Goal: Check status

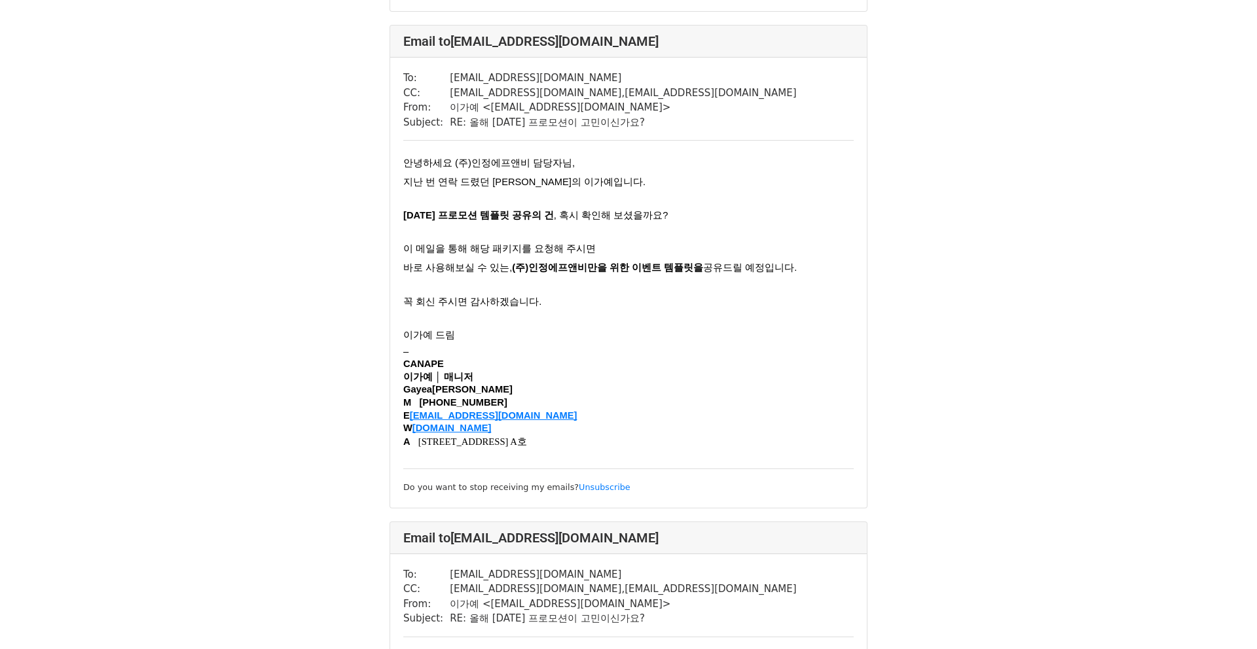
scroll to position [1072, 0]
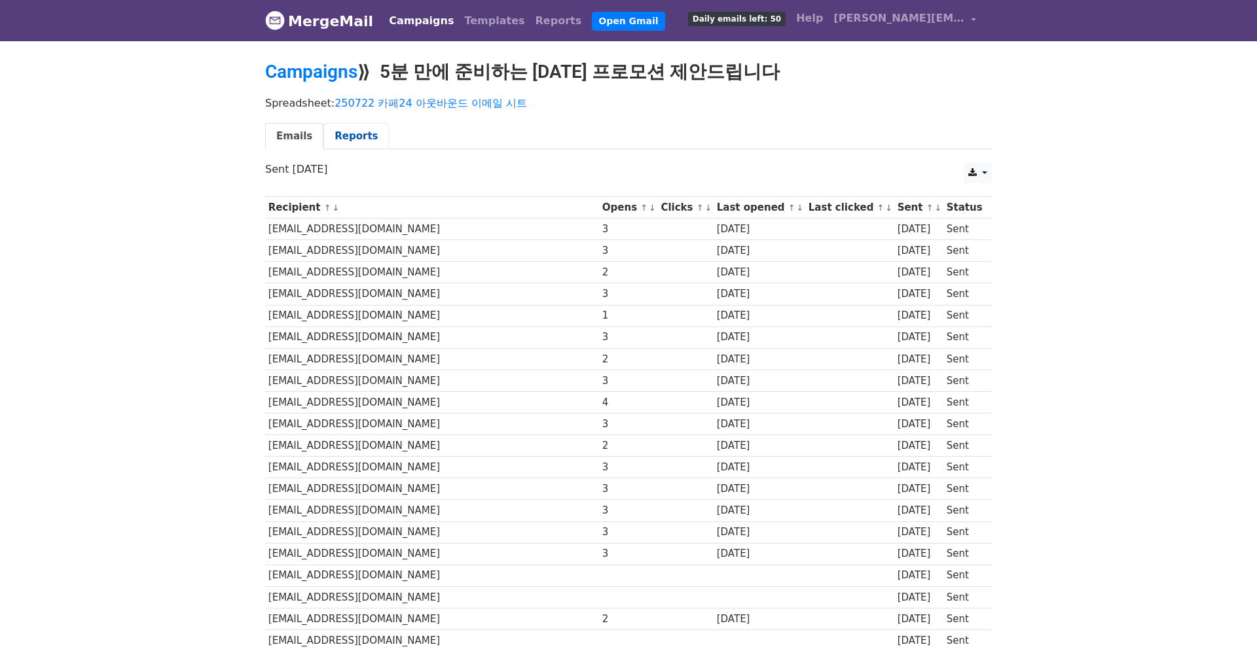
click at [365, 137] on link "Reports" at bounding box center [355, 136] width 65 height 27
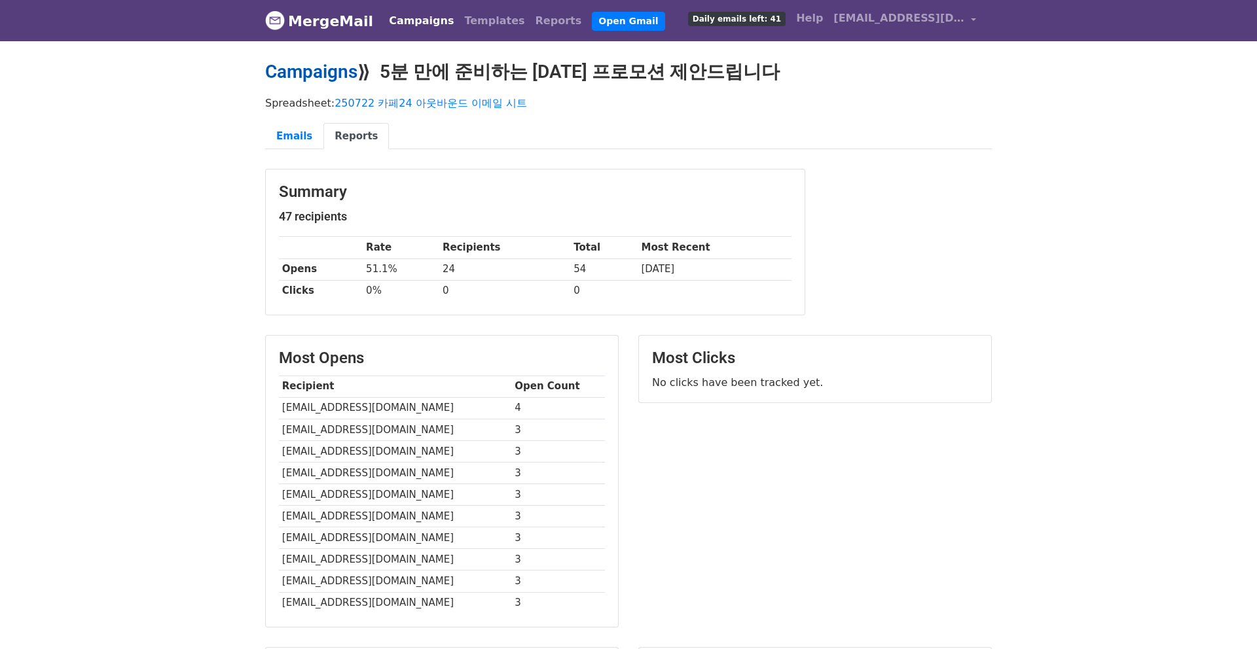
click at [331, 79] on link "Campaigns" at bounding box center [311, 72] width 92 height 22
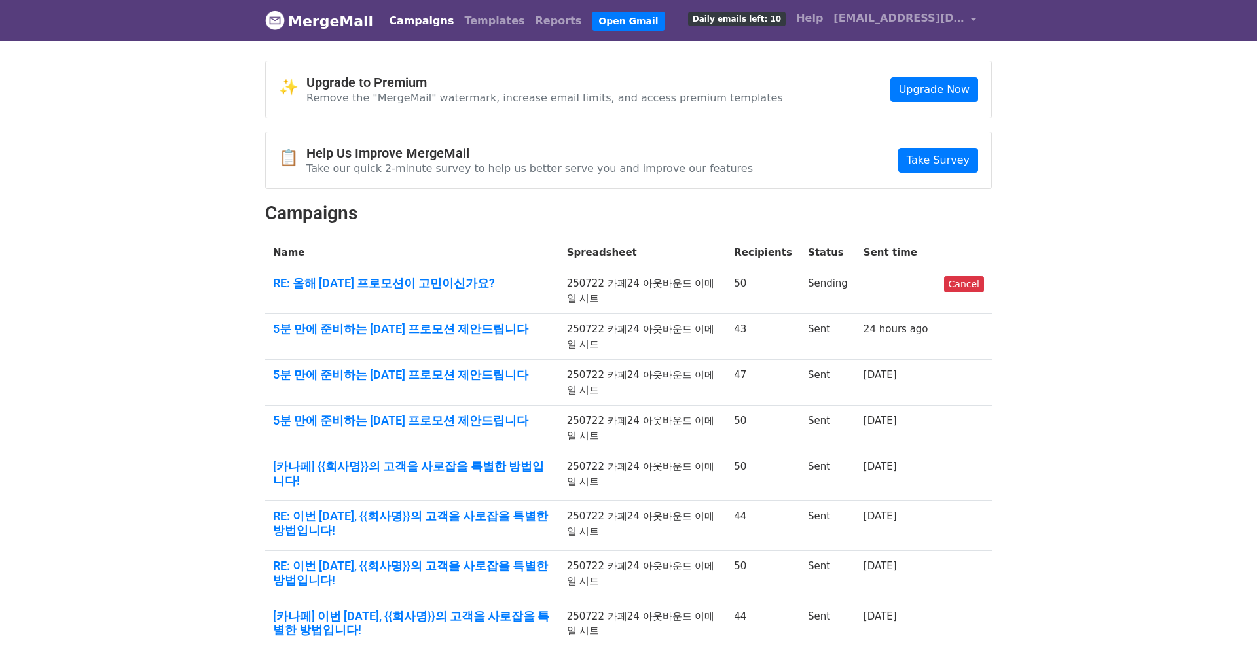
click at [442, 274] on td "RE: 올해 추석 프로모션이 고민이신가요?" at bounding box center [412, 291] width 294 height 46
click at [441, 286] on link "RE: 올해 추석 프로모션이 고민이신가요?" at bounding box center [412, 283] width 278 height 14
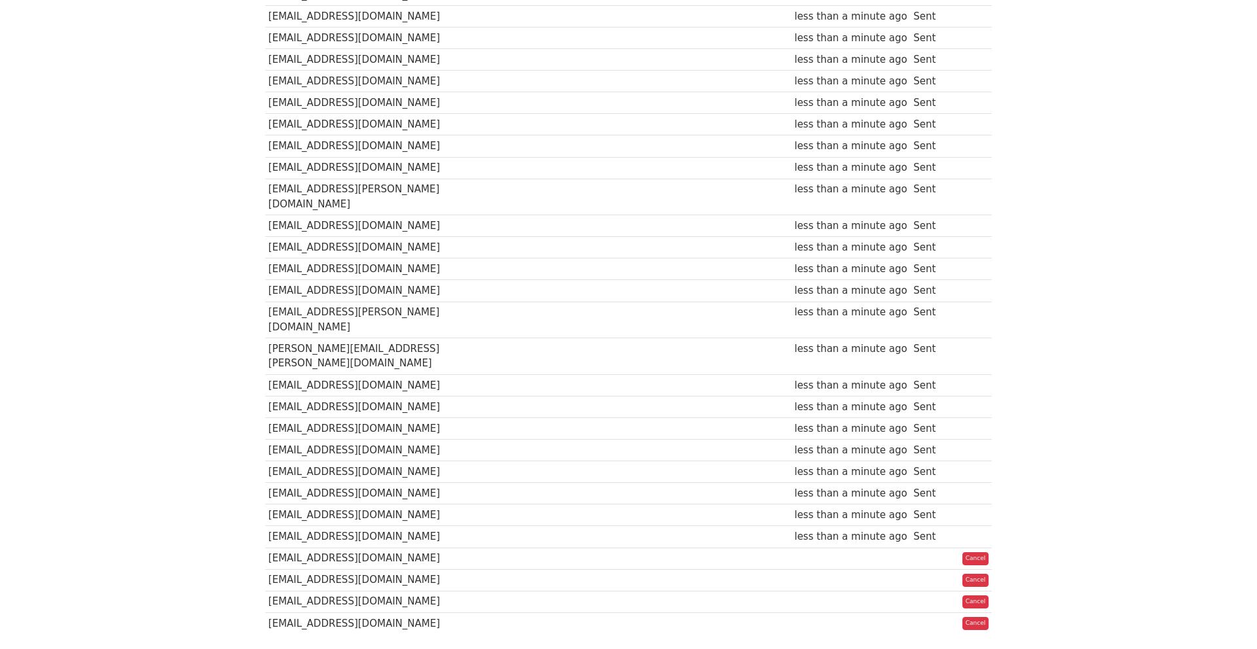
scroll to position [771, 0]
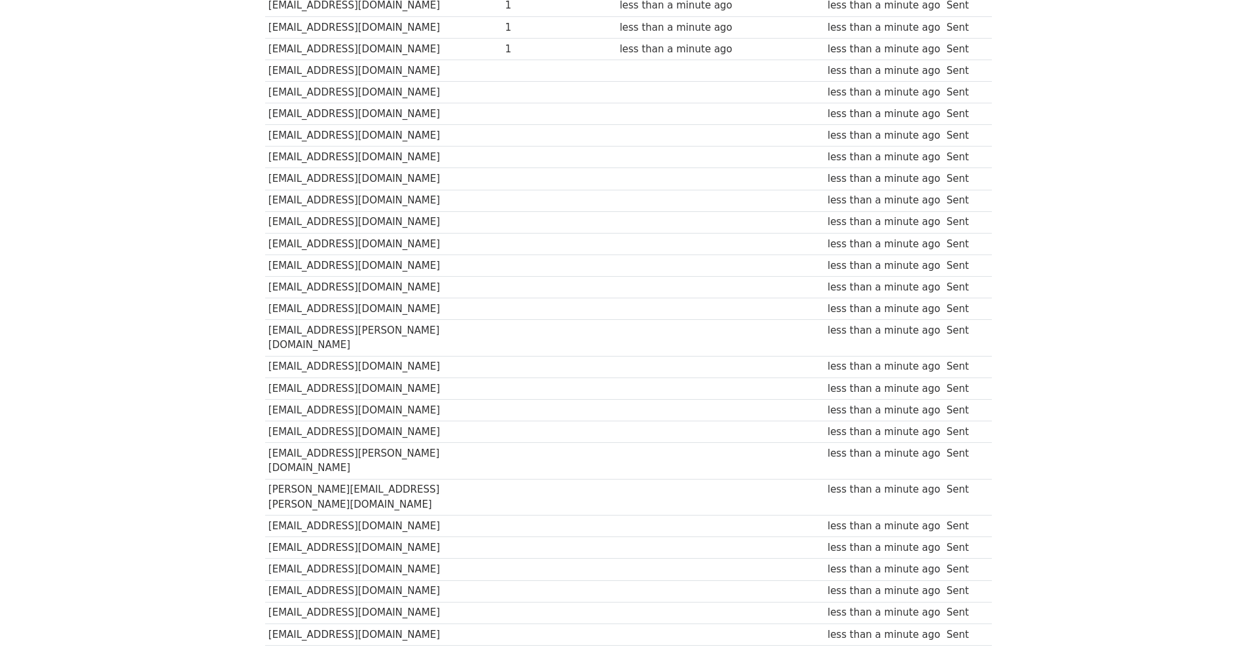
scroll to position [768, 0]
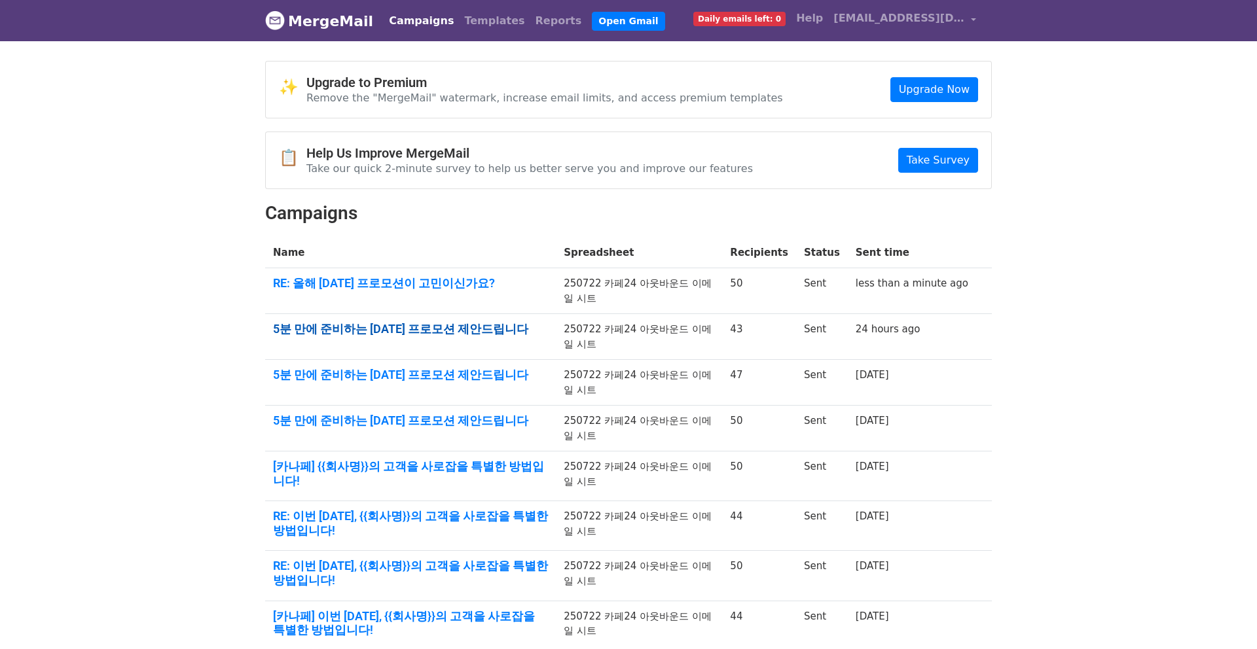
click at [390, 331] on link "5분 만에 준비하는 추석 프로모션 제안드립니다" at bounding box center [410, 329] width 275 height 14
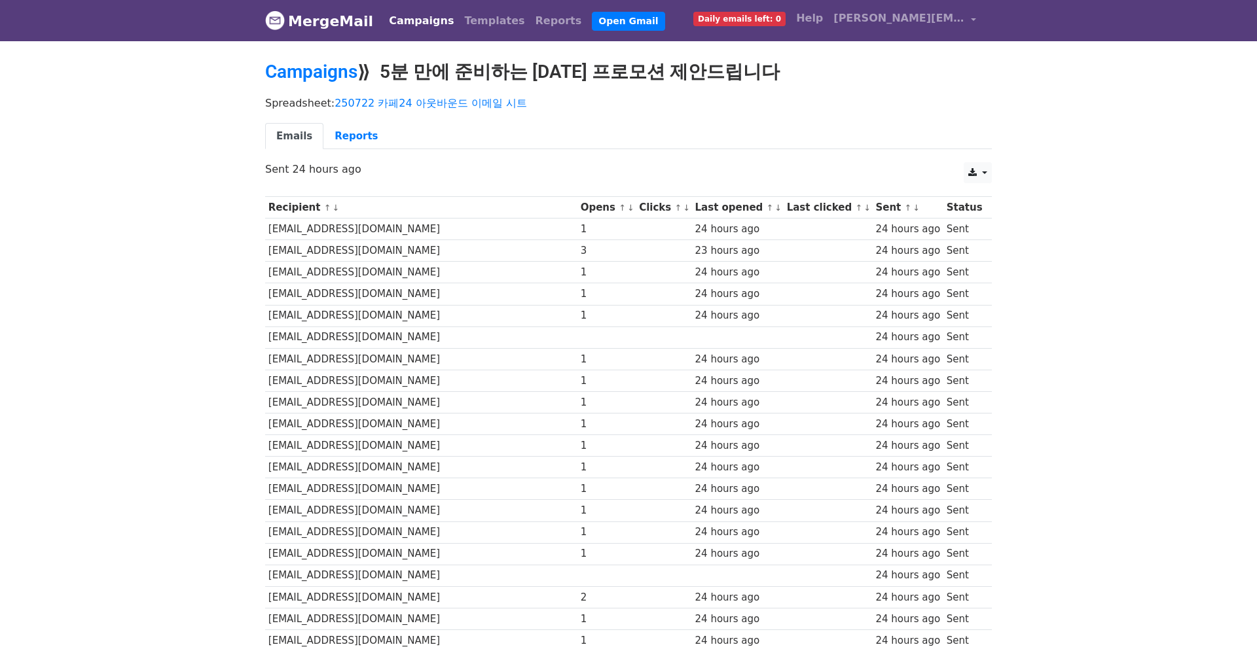
scroll to position [1, 0]
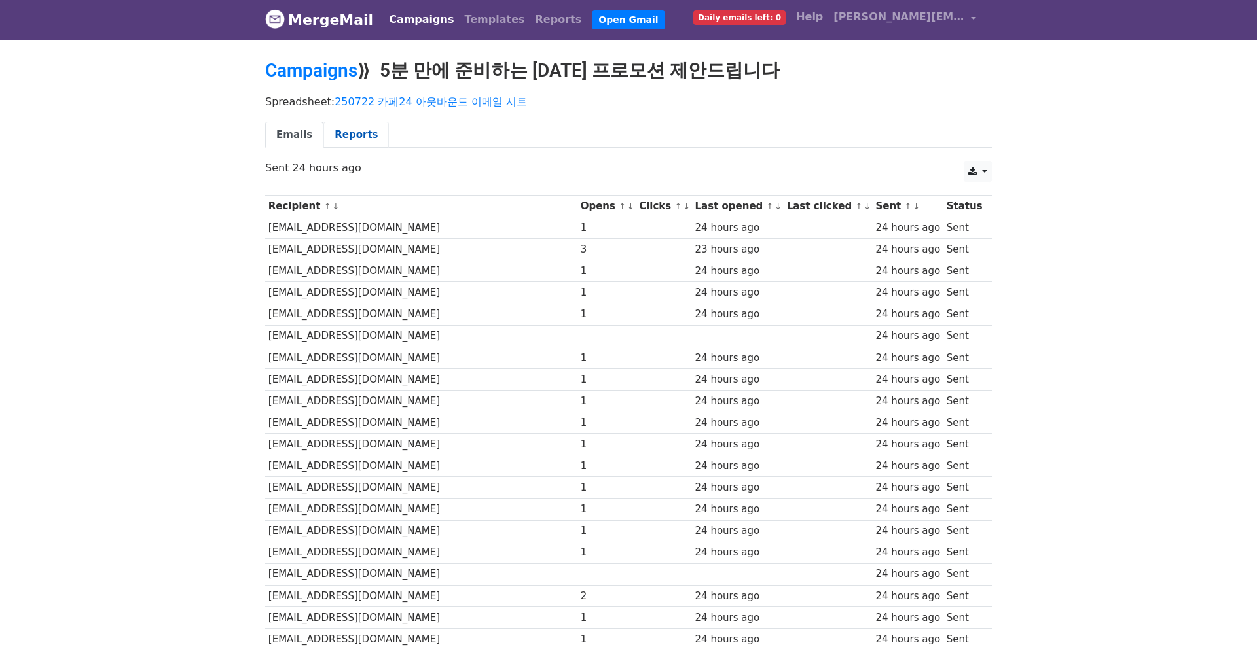
click at [354, 137] on link "Reports" at bounding box center [355, 135] width 65 height 27
